Goal: Book appointment/travel/reservation

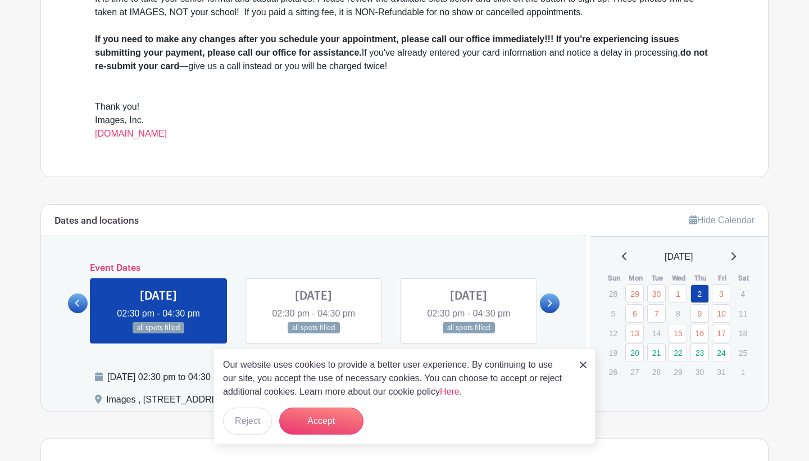
scroll to position [394, 0]
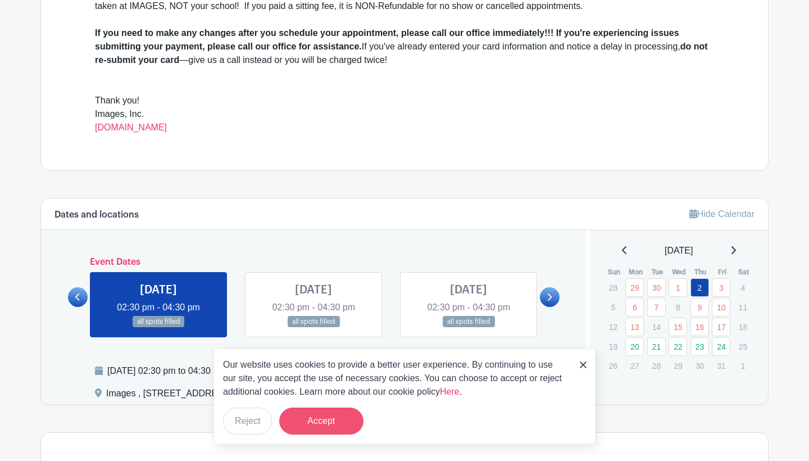
click at [321, 423] on button "Accept" at bounding box center [321, 420] width 84 height 27
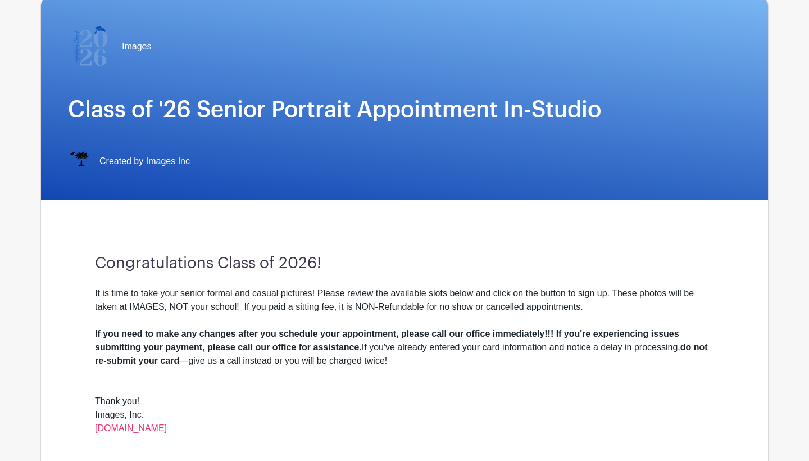
scroll to position [0, 0]
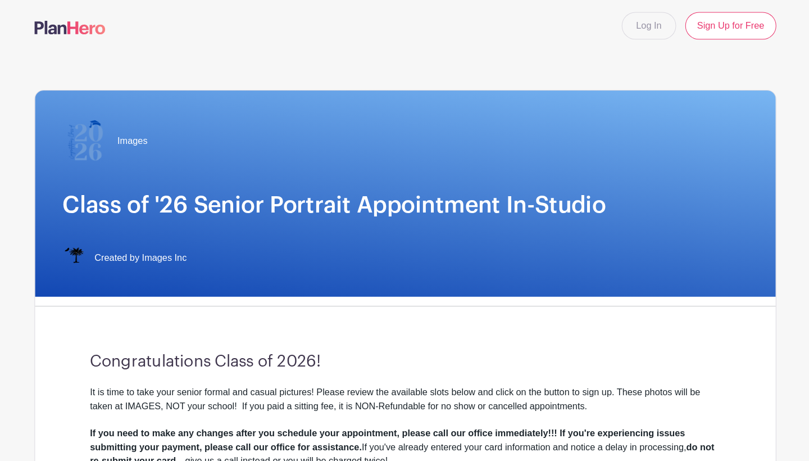
click at [193, 221] on div "Images Class of '26 Senior Portrait Appointment In-Studio Created by Images Inc" at bounding box center [404, 191] width 727 height 202
click at [169, 260] on div "Created by Images Inc" at bounding box center [404, 254] width 673 height 22
